Goal: Task Accomplishment & Management: Complete application form

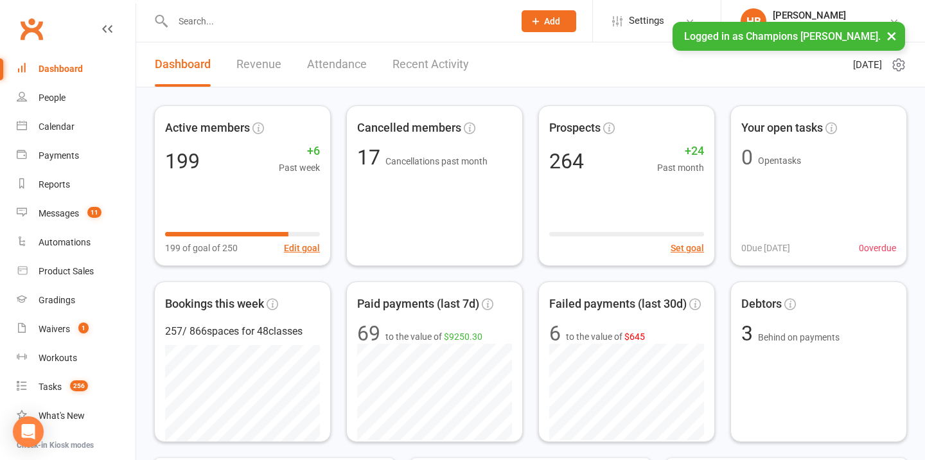
click at [891, 32] on button "×" at bounding box center [891, 36] width 23 height 28
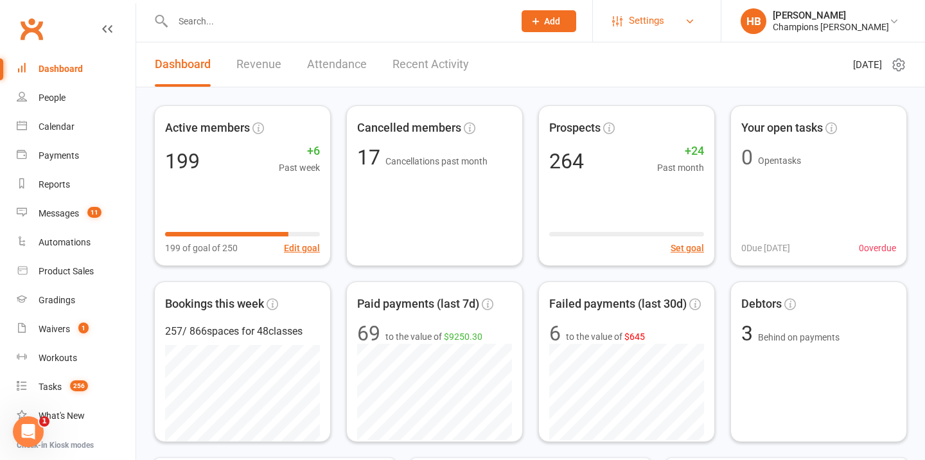
click at [664, 25] on span "Settings" at bounding box center [646, 20] width 35 height 29
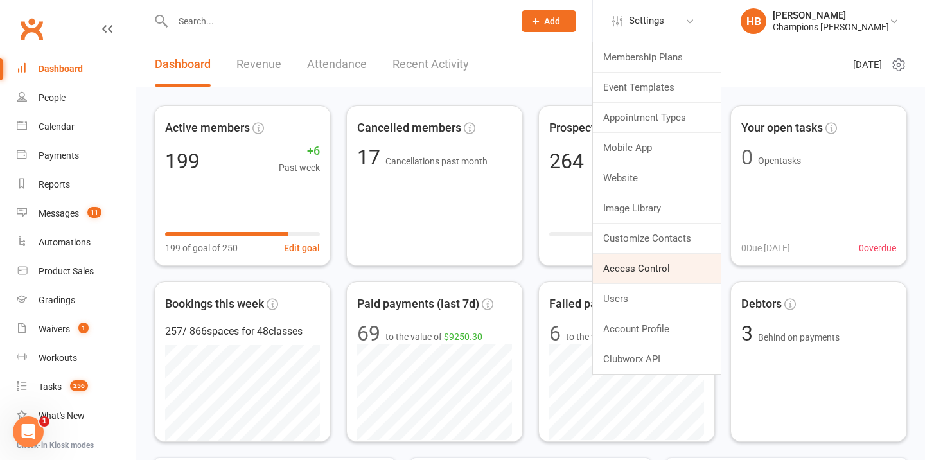
click at [646, 256] on link "Access Control" at bounding box center [657, 269] width 128 height 30
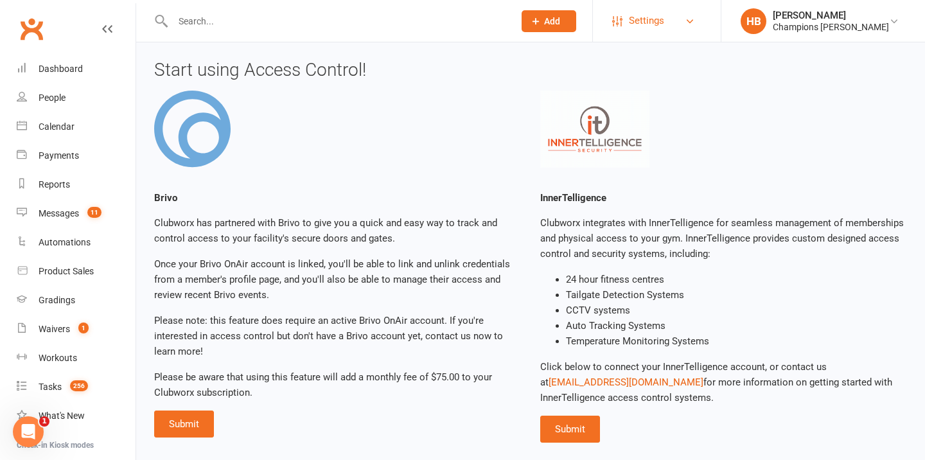
click at [664, 18] on span "Settings" at bounding box center [646, 20] width 35 height 29
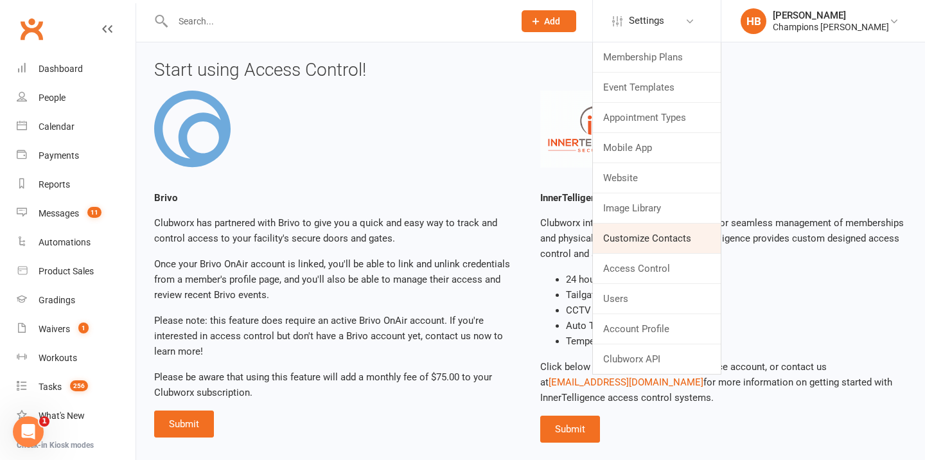
click at [664, 235] on link "Customize Contacts" at bounding box center [657, 239] width 128 height 30
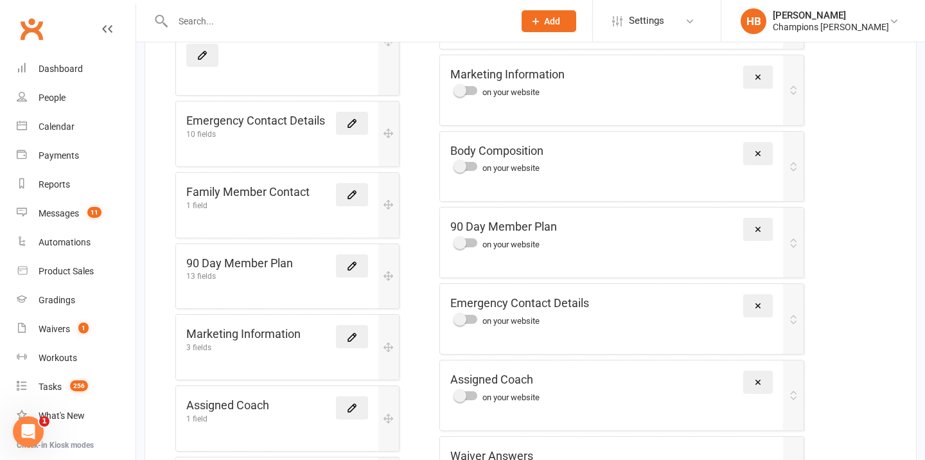
scroll to position [462, 0]
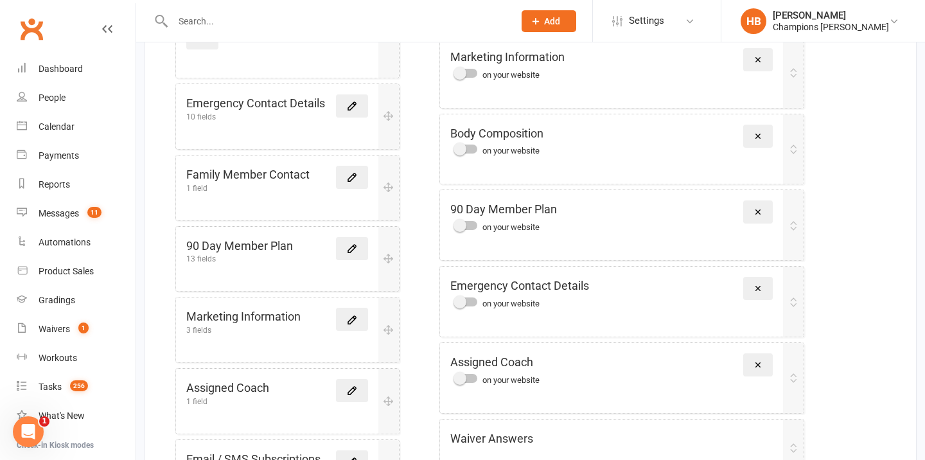
click at [343, 237] on link at bounding box center [352, 248] width 32 height 23
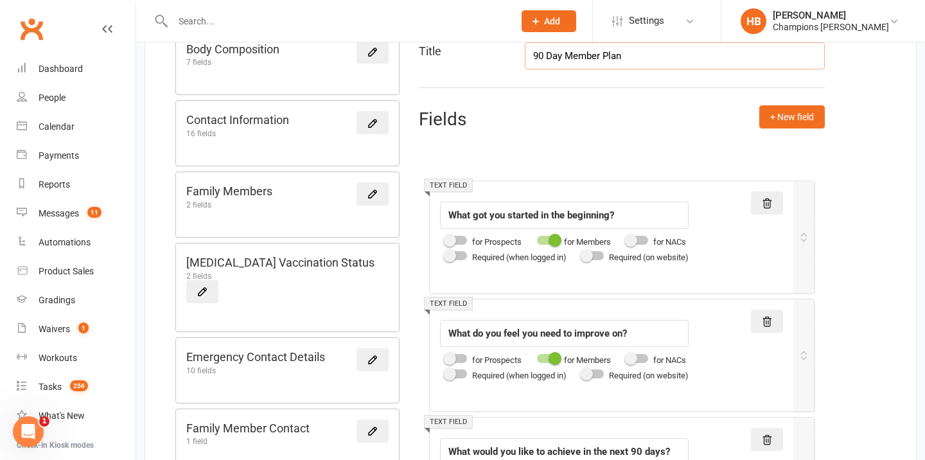
scroll to position [165, 0]
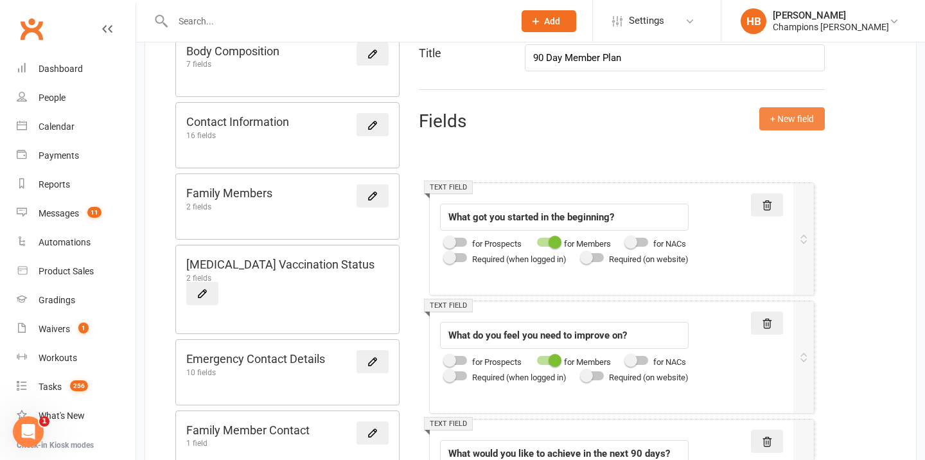
click at [792, 122] on button "+ New field" at bounding box center [793, 118] width 66 height 23
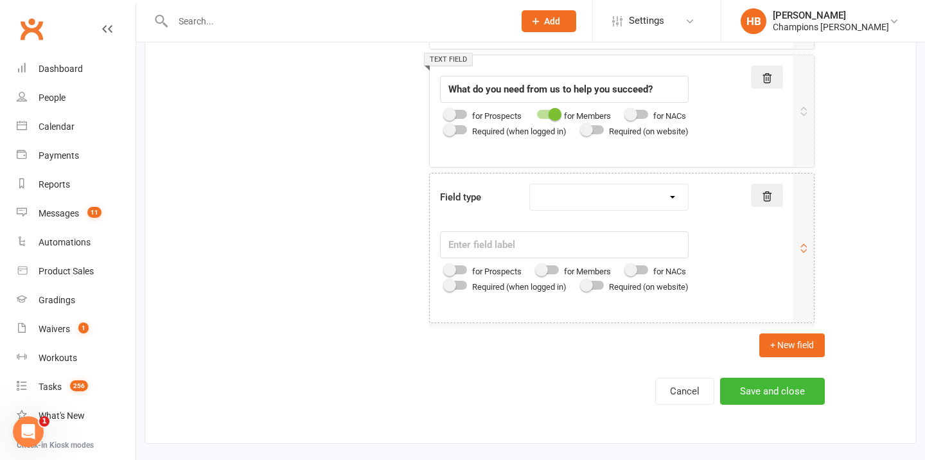
scroll to position [2256, 0]
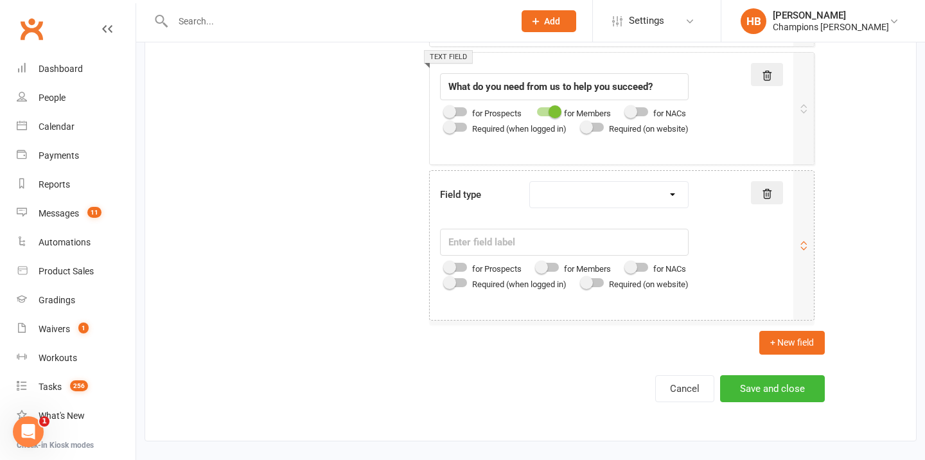
click at [592, 202] on select "Text field Checkbox field Date field Number field Currency field Percent field …" at bounding box center [609, 195] width 158 height 26
select select "text"
click at [565, 238] on input "text" at bounding box center [564, 242] width 249 height 27
click at [555, 269] on div at bounding box center [548, 267] width 22 height 9
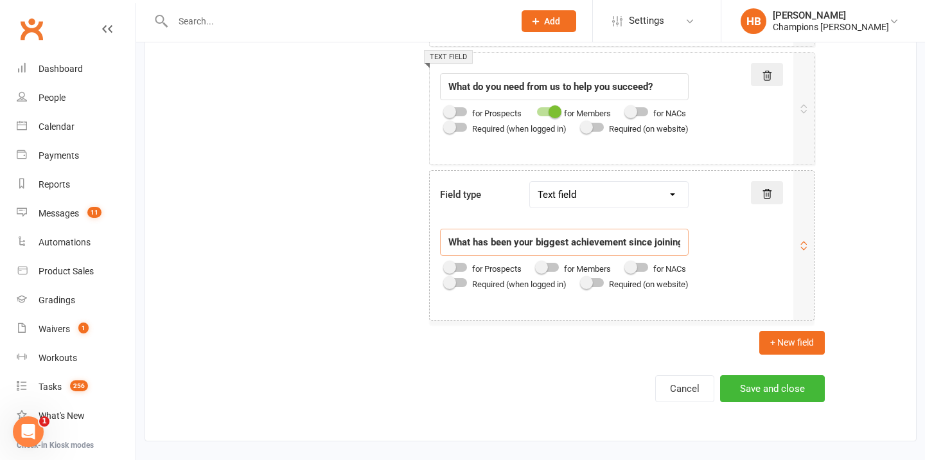
type input "What has been your biggest achievement since joining?"
click at [537, 265] on input "checkbox" at bounding box center [537, 265] width 0 height 0
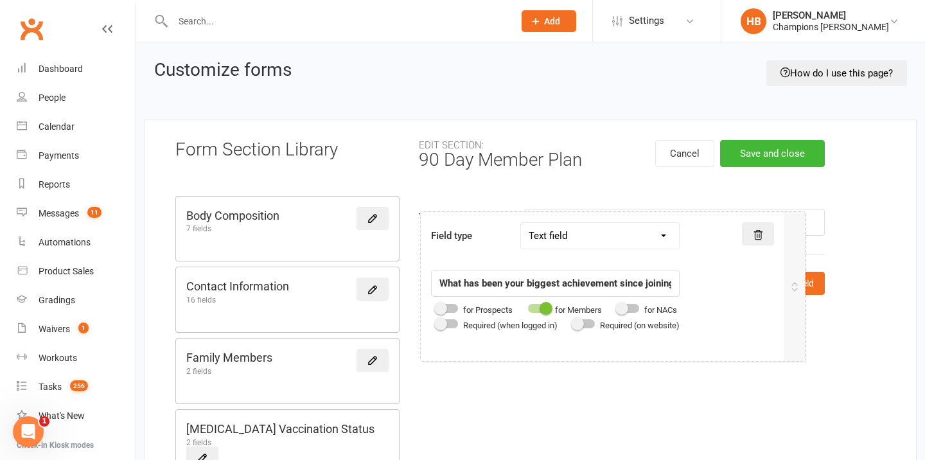
drag, startPoint x: 754, startPoint y: 253, endPoint x: 745, endPoint y: 290, distance: 38.3
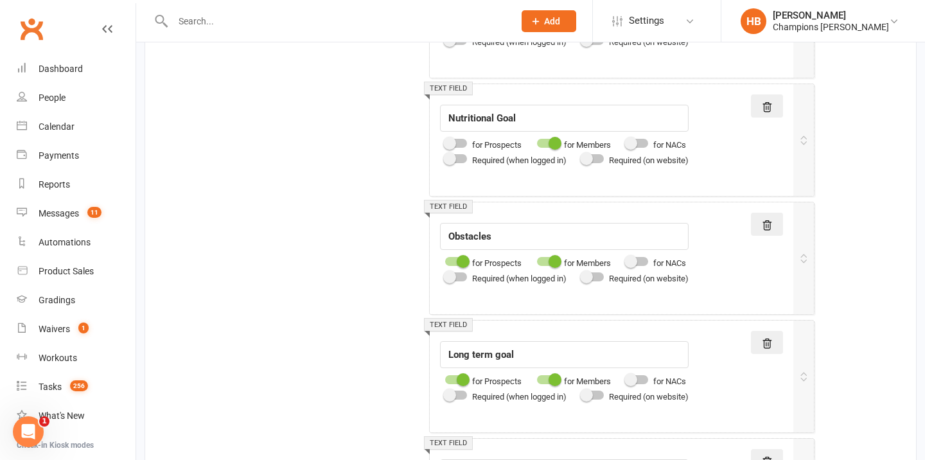
scroll to position [2034, 0]
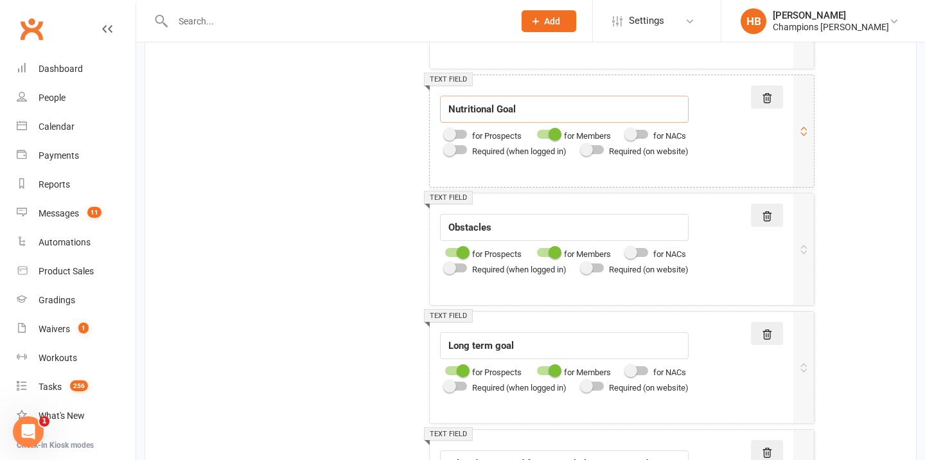
click at [506, 106] on input "Nutritional Goal" at bounding box center [564, 109] width 249 height 27
paste input "Does your nutrition current support your future goals? (Pre/post workout meals,…"
type input "Does your nutrition current support your future goals? (Pre/post workout meals,…"
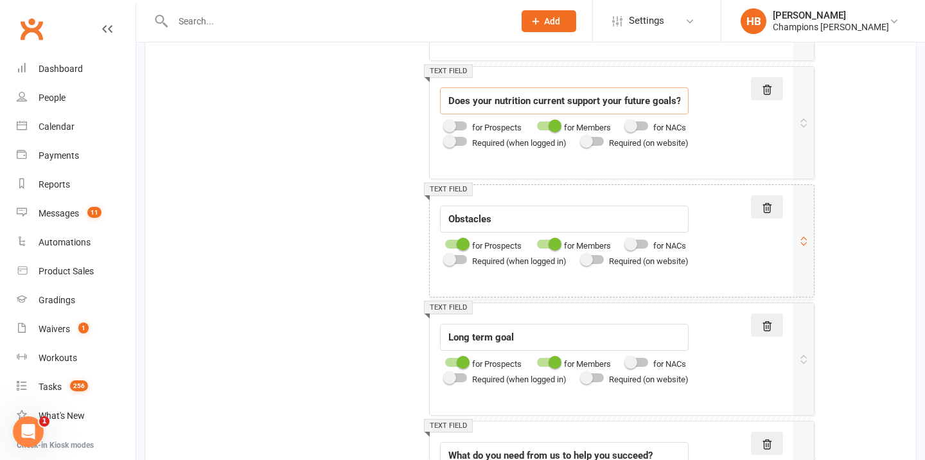
scroll to position [2072, 0]
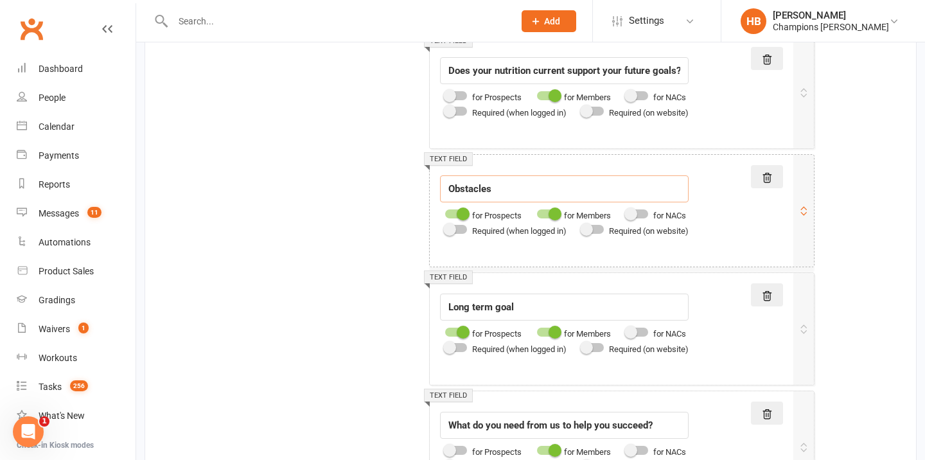
click at [486, 193] on input "Obstacles" at bounding box center [564, 188] width 249 height 27
paste input "What behaviours outside of training are no longer supporting your future goals?"
type input "What behaviours outside of training are no longer supporting your future goals?"
click at [447, 310] on input "Long term goal" at bounding box center [564, 307] width 249 height 27
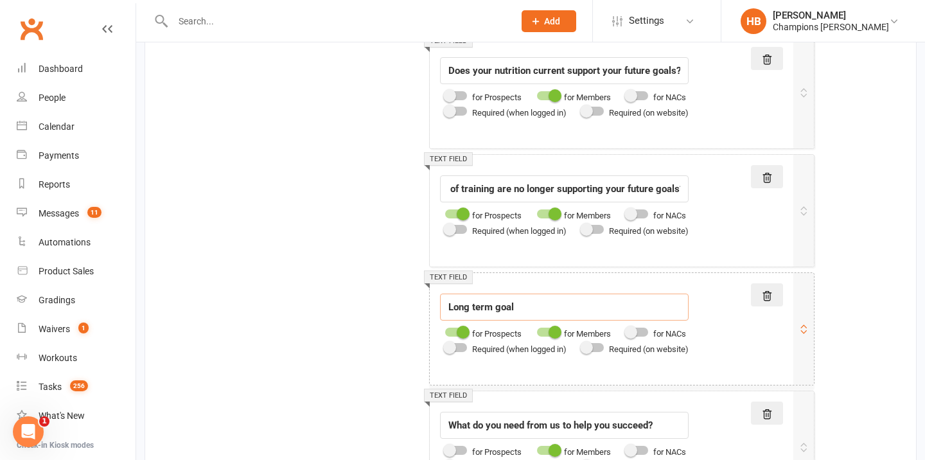
scroll to position [0, 0]
click at [580, 303] on input "What are your long term goal" at bounding box center [564, 307] width 249 height 27
type input "What are your long term goals?"
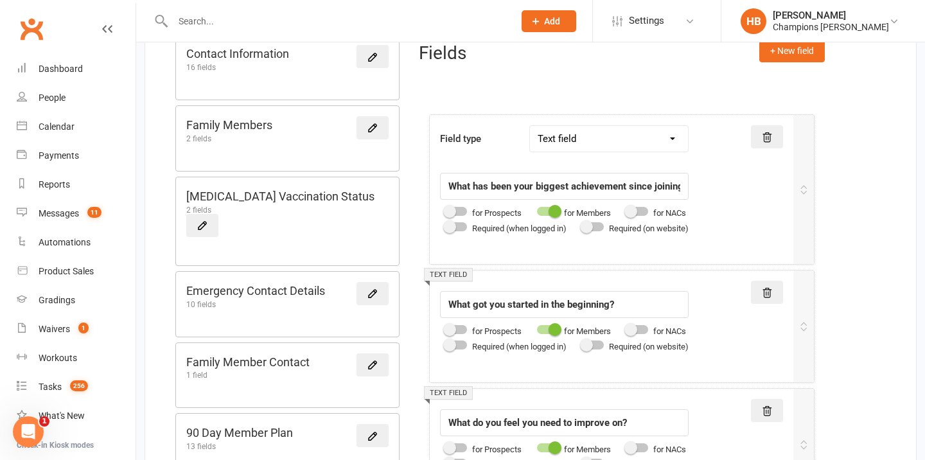
scroll to position [230, 0]
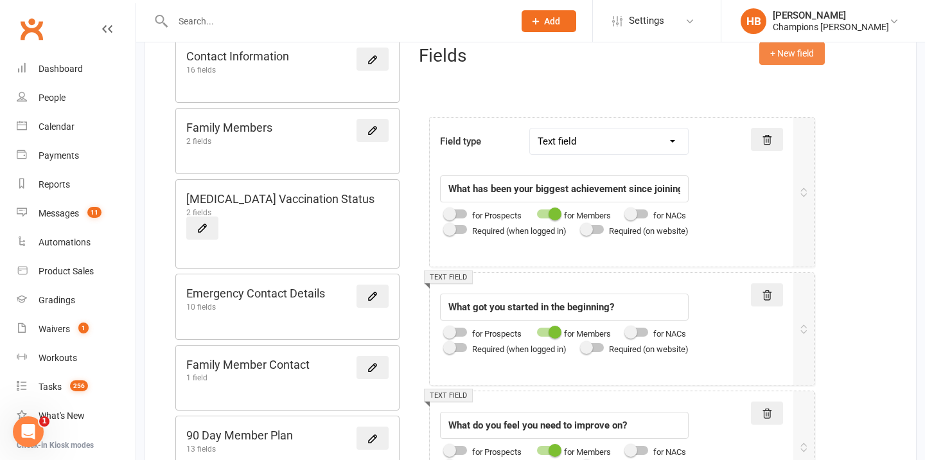
click at [790, 50] on button "+ New field" at bounding box center [793, 53] width 66 height 23
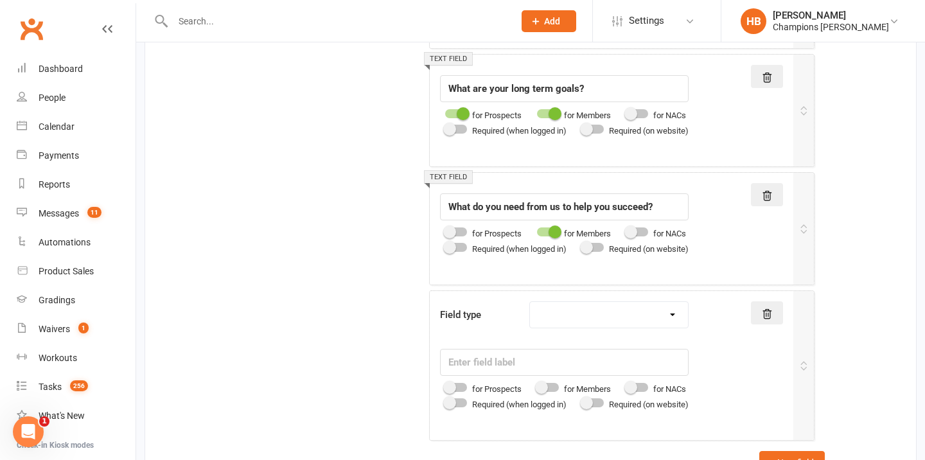
scroll to position [2411, 0]
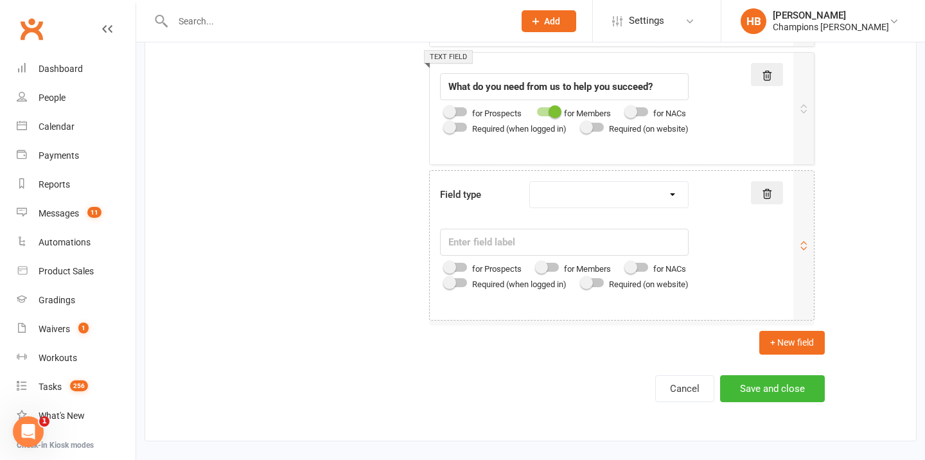
click at [570, 199] on select "Text field Checkbox field Date field Number field Currency field Percent field …" at bounding box center [609, 195] width 158 height 26
select select "text"
click at [540, 240] on input "text" at bounding box center [564, 242] width 249 height 27
paste input "Do you have a regular training schedule planned each week? Or do you just turn …"
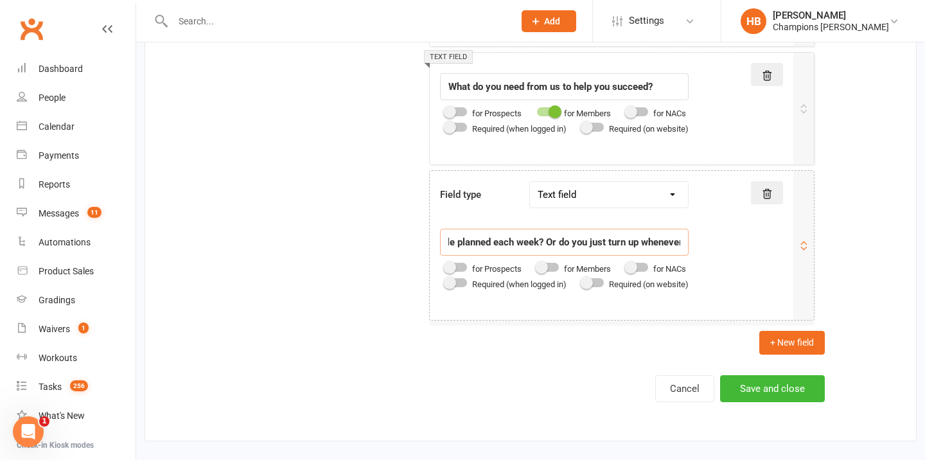
type input "Do you have a regular training schedule planned each week? Or do you just turn …"
click at [572, 195] on select "Text field Checkbox field Date field Number field Currency field Percent field …" at bounding box center [609, 195] width 158 height 26
click at [548, 267] on span at bounding box center [541, 267] width 13 height 13
click at [537, 265] on input "checkbox" at bounding box center [537, 265] width 0 height 0
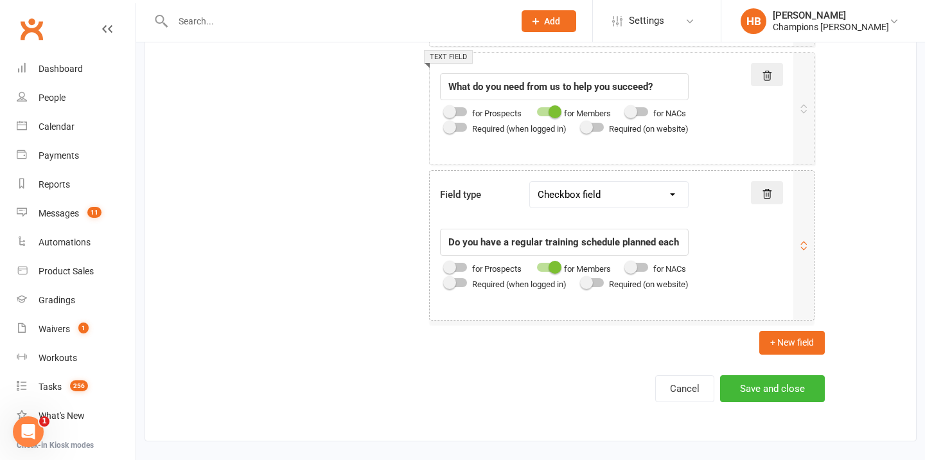
click at [592, 193] on select "Text field Checkbox field Date field Number field Currency field Percent field …" at bounding box center [609, 195] width 158 height 26
select select "text"
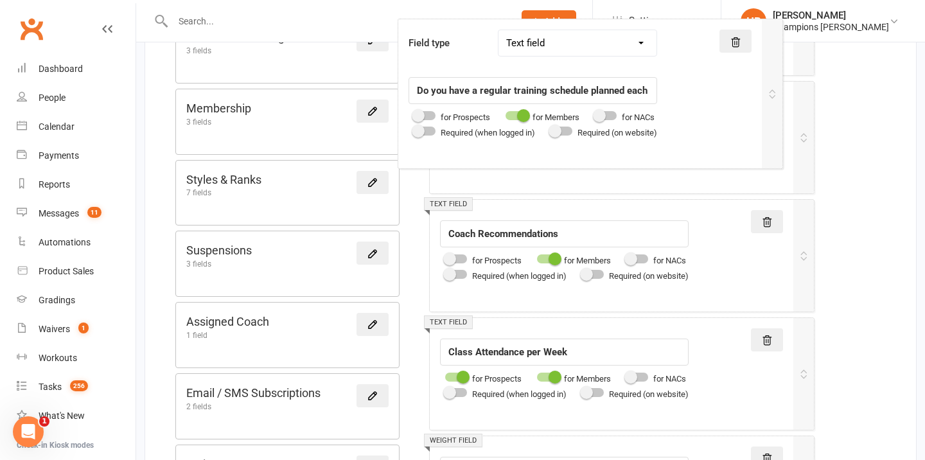
scroll to position [764, 0]
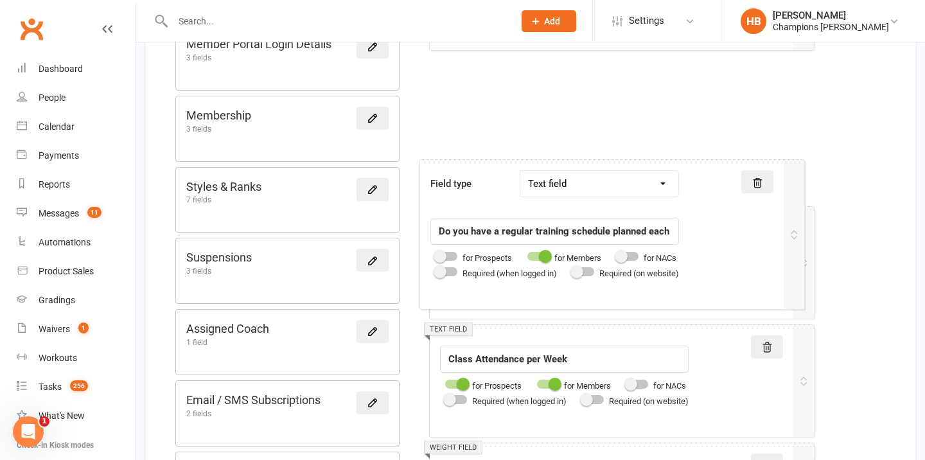
drag, startPoint x: 707, startPoint y: 253, endPoint x: 697, endPoint y: 238, distance: 17.6
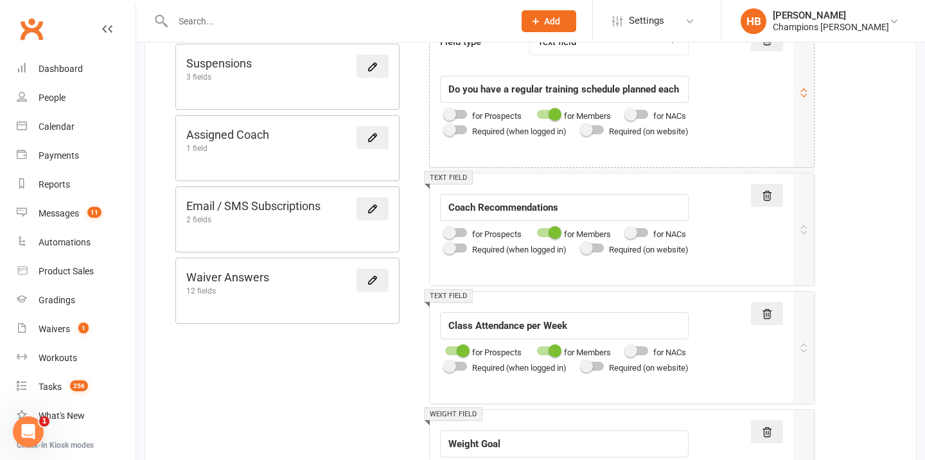
scroll to position [960, 0]
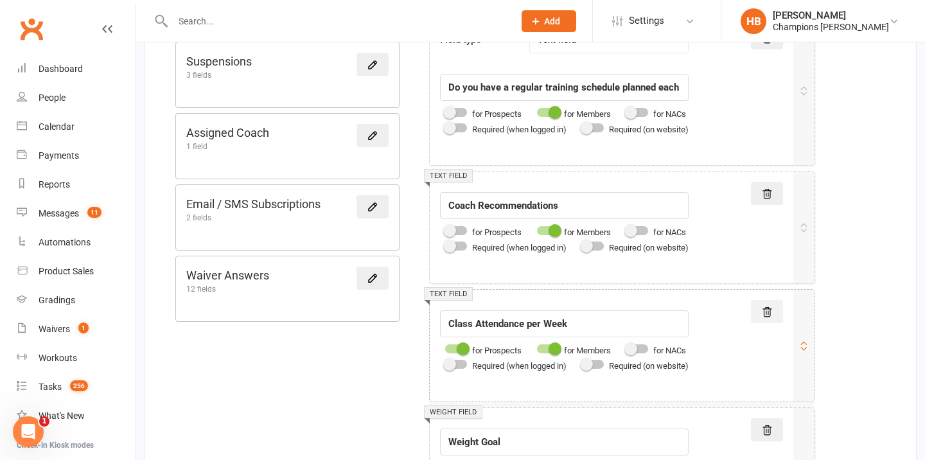
click at [765, 310] on icon at bounding box center [768, 313] width 12 height 12
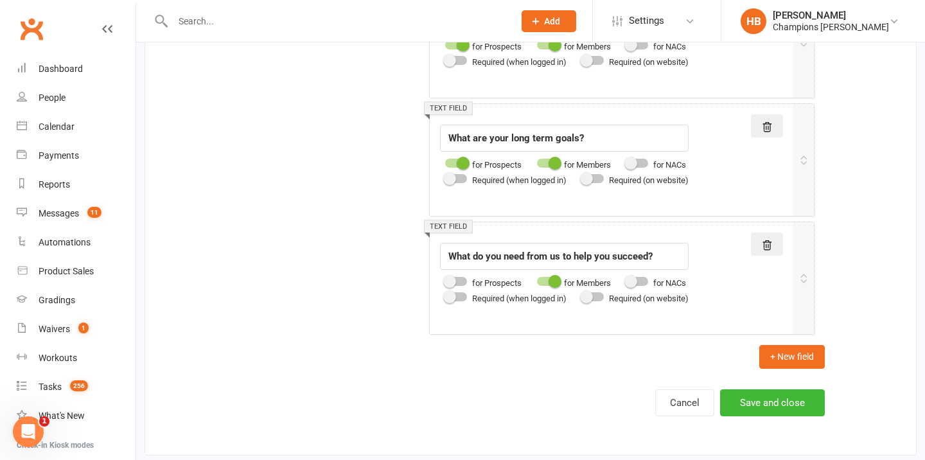
scroll to position [2293, 0]
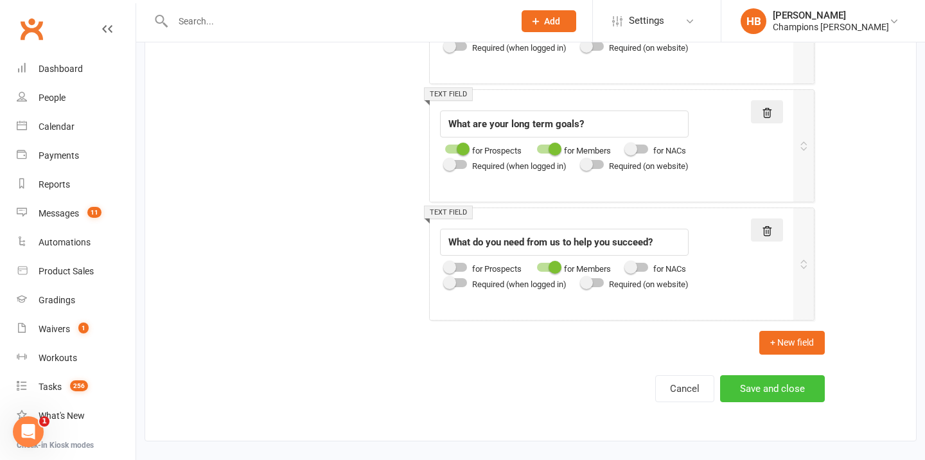
click at [760, 395] on button "Save and close" at bounding box center [772, 388] width 105 height 27
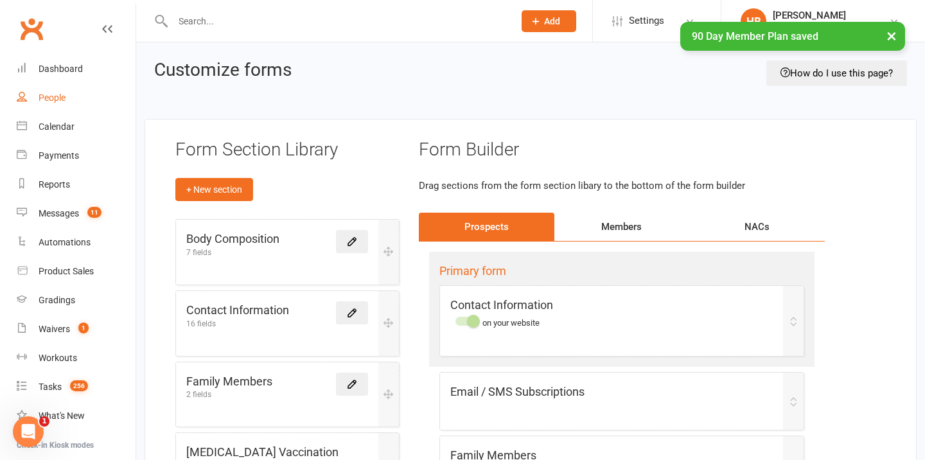
click at [53, 93] on div "People" at bounding box center [52, 98] width 27 height 10
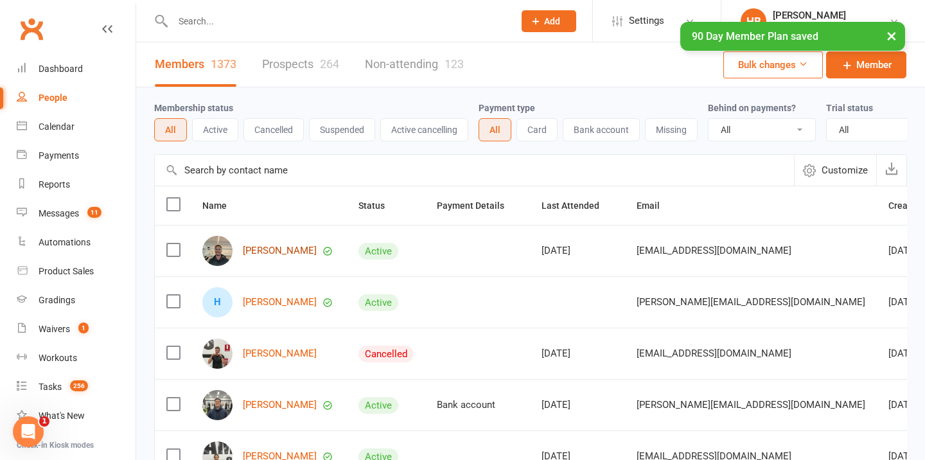
click at [272, 253] on link "[PERSON_NAME]" at bounding box center [280, 250] width 74 height 11
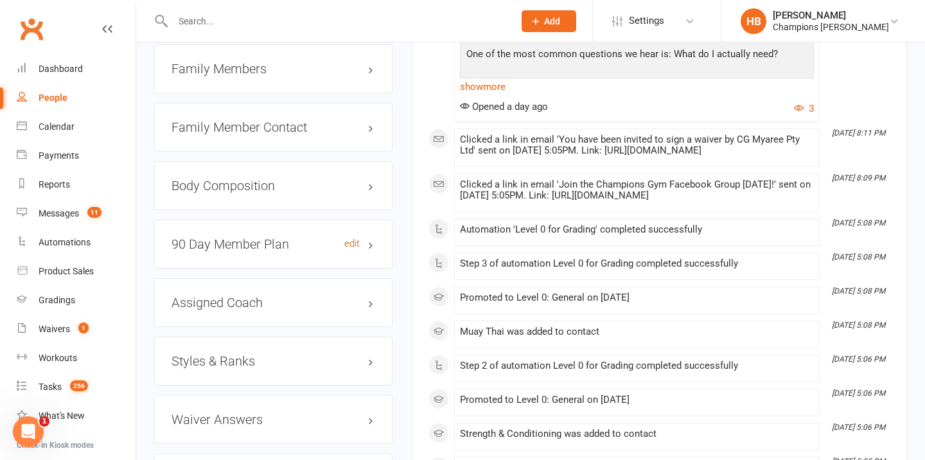
click at [348, 242] on link "edit" at bounding box center [351, 243] width 15 height 11
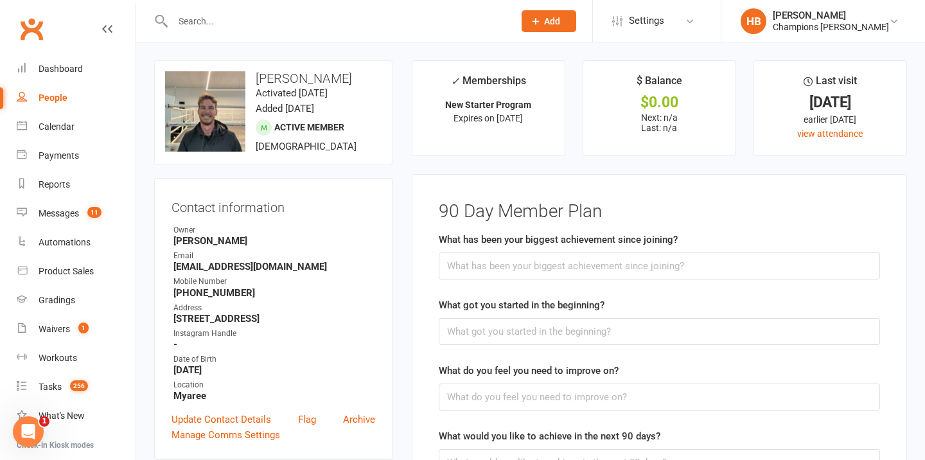
click at [720, 39] on li "Settings Membership Plans Event Templates Appointment Types Mobile App Website …" at bounding box center [656, 21] width 129 height 42
click at [664, 17] on span "Settings" at bounding box center [646, 20] width 35 height 29
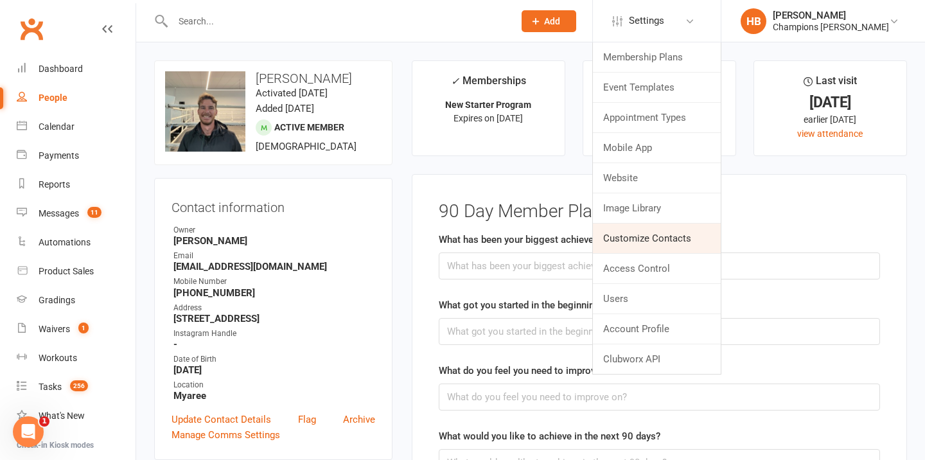
click at [644, 245] on link "Customize Contacts" at bounding box center [657, 239] width 128 height 30
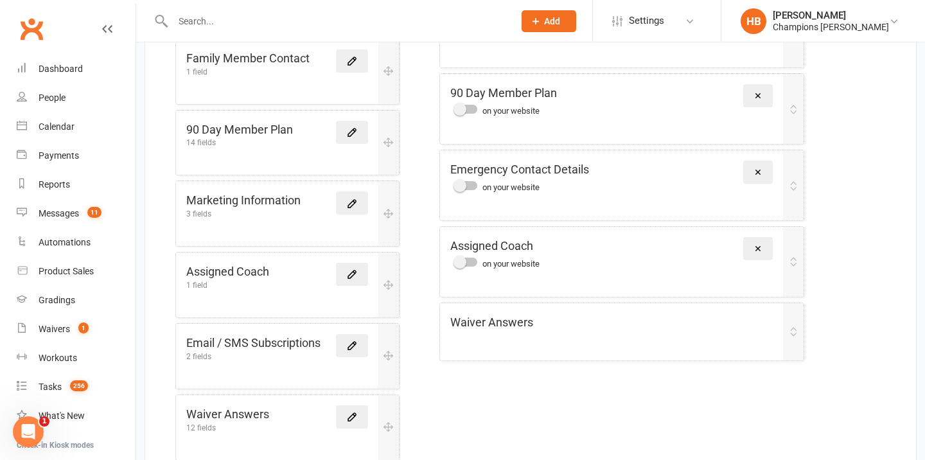
scroll to position [595, 0]
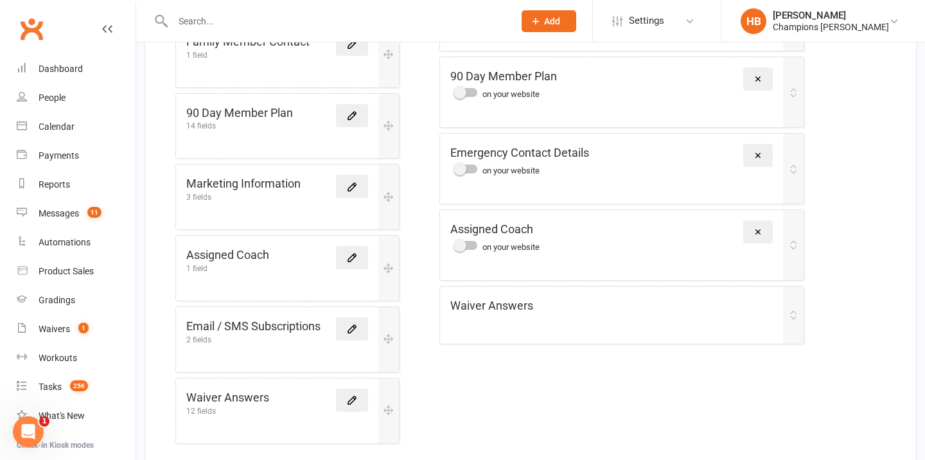
click at [345, 246] on link at bounding box center [352, 257] width 32 height 23
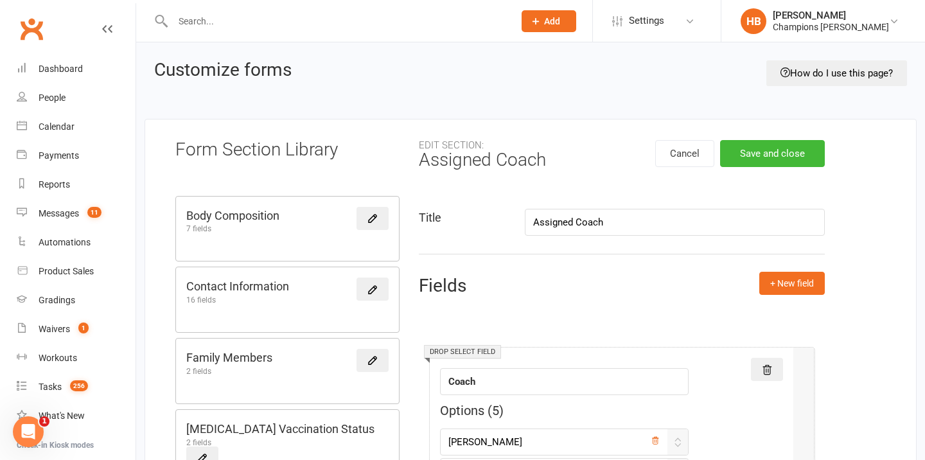
drag, startPoint x: 614, startPoint y: 220, endPoint x: 508, endPoint y: 220, distance: 106.7
click at [508, 220] on div "Title Assigned Coach" at bounding box center [622, 222] width 426 height 27
click at [511, 262] on div "Edit section: Assigned Coach Cancel Save and close Title Assigned Coach Fields …" at bounding box center [622, 439] width 407 height 598
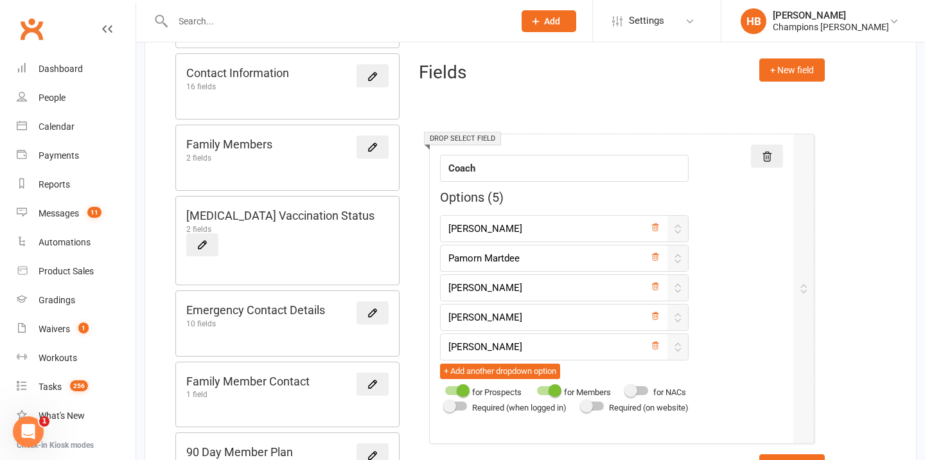
scroll to position [249, 0]
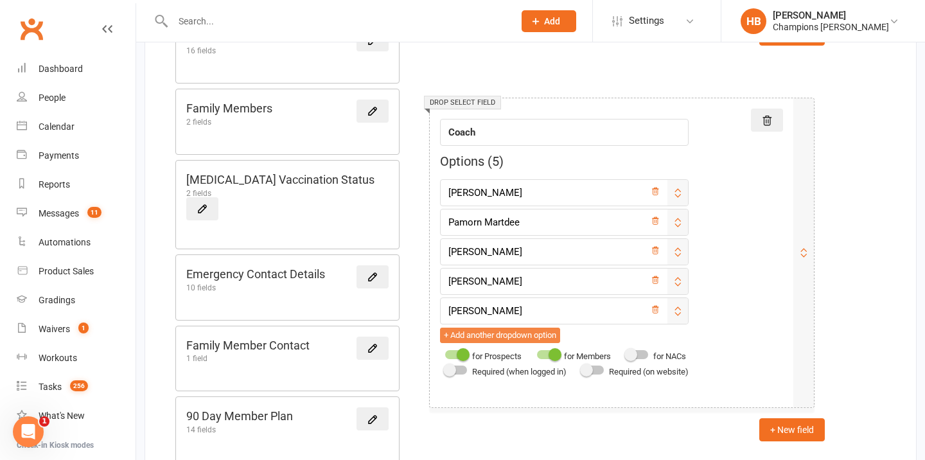
click at [485, 337] on button "+ Add another dropdown option" at bounding box center [500, 335] width 120 height 15
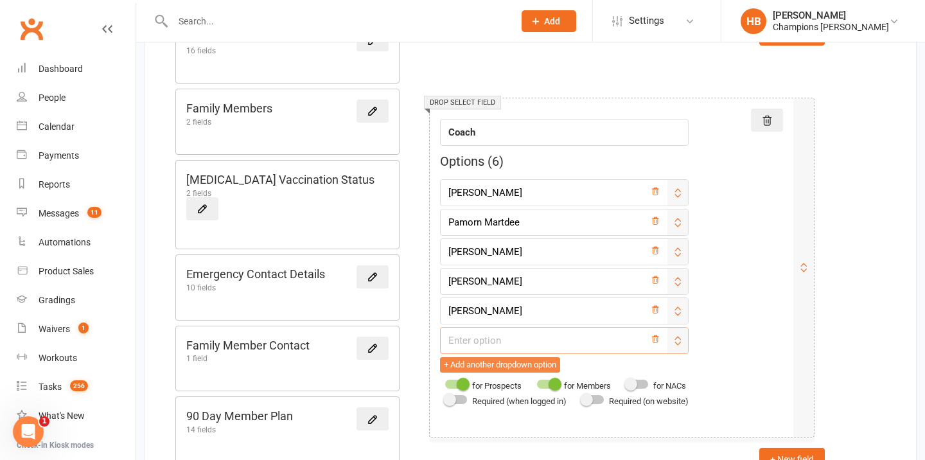
click at [485, 337] on input "text" at bounding box center [564, 340] width 249 height 27
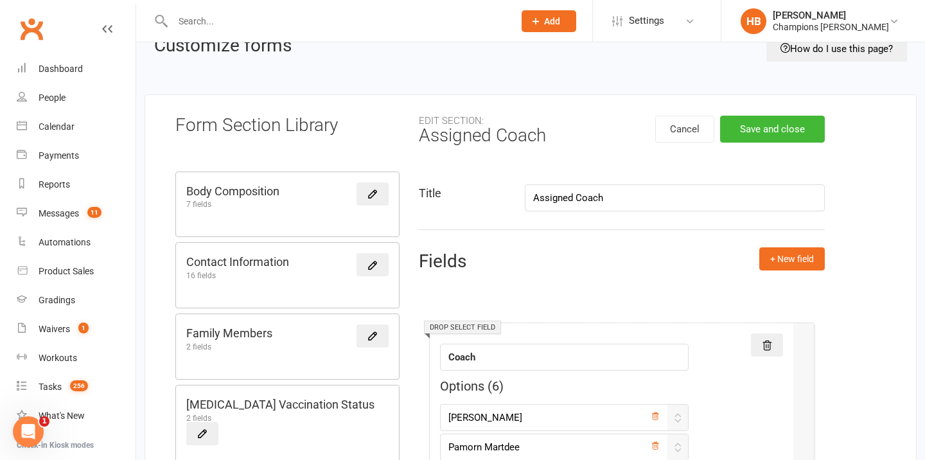
scroll to position [7, 0]
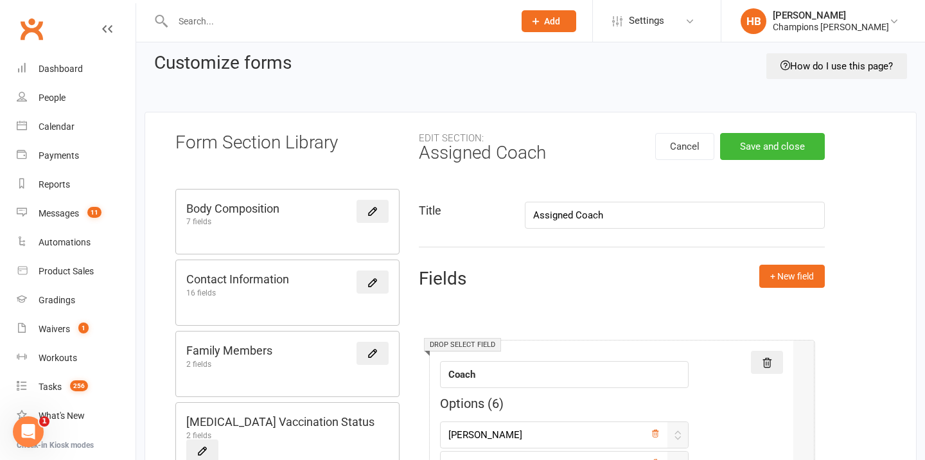
type input "[PERSON_NAME]"
click at [612, 214] on input "Assigned Coach" at bounding box center [675, 215] width 300 height 27
drag, startPoint x: 612, startPoint y: 215, endPoint x: 578, endPoint y: 215, distance: 34.1
click at [578, 215] on input "Assigned Coach" at bounding box center [675, 215] width 300 height 27
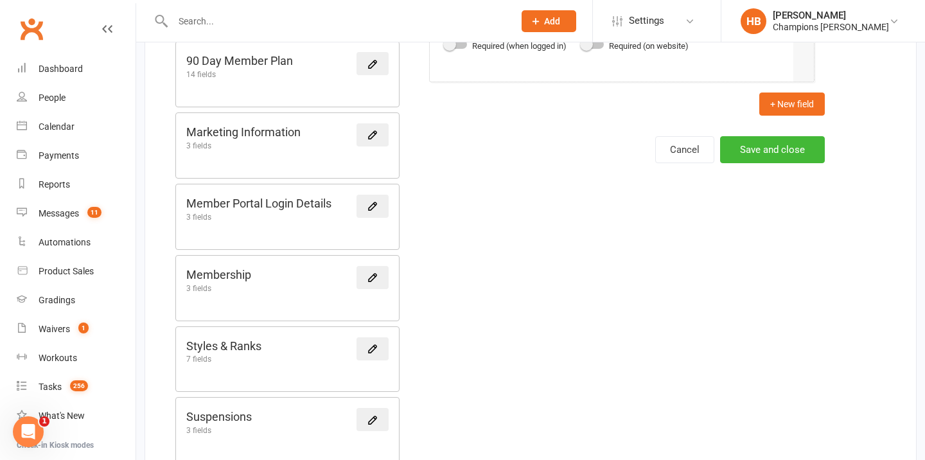
scroll to position [580, 0]
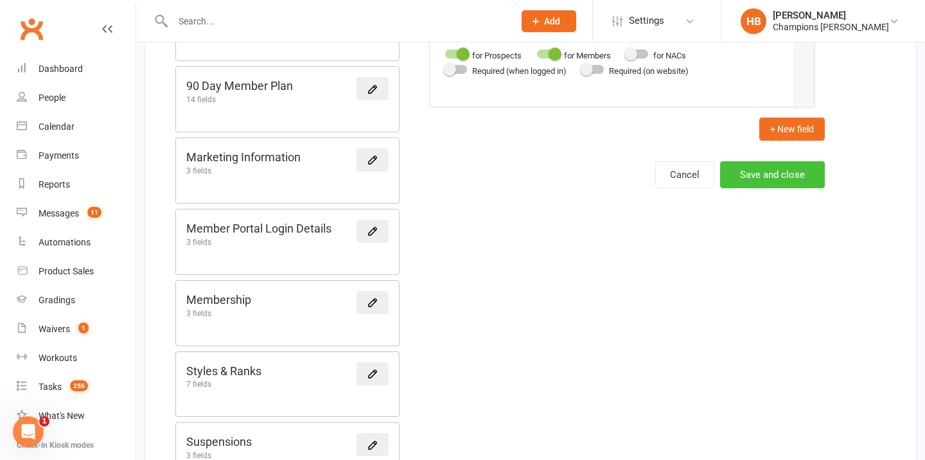
type input "Assigned Mentor"
click at [787, 164] on button "Save and close" at bounding box center [772, 174] width 105 height 27
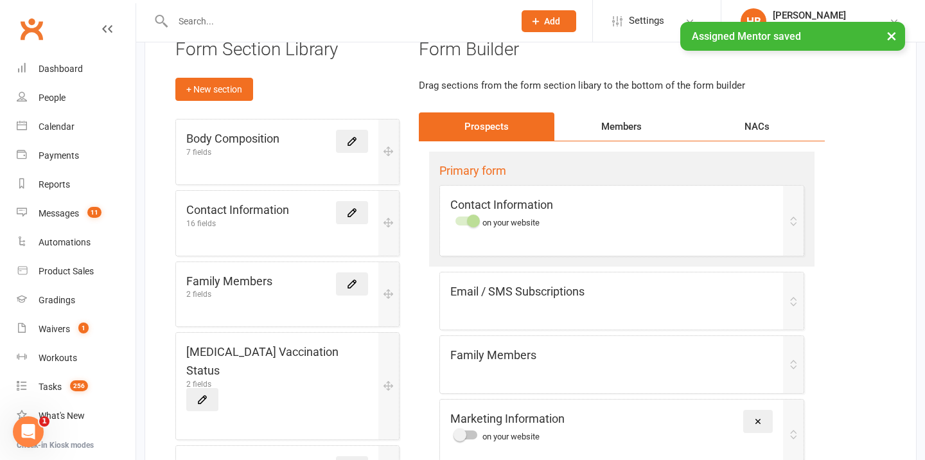
scroll to position [87, 0]
